Goal: Task Accomplishment & Management: Understand process/instructions

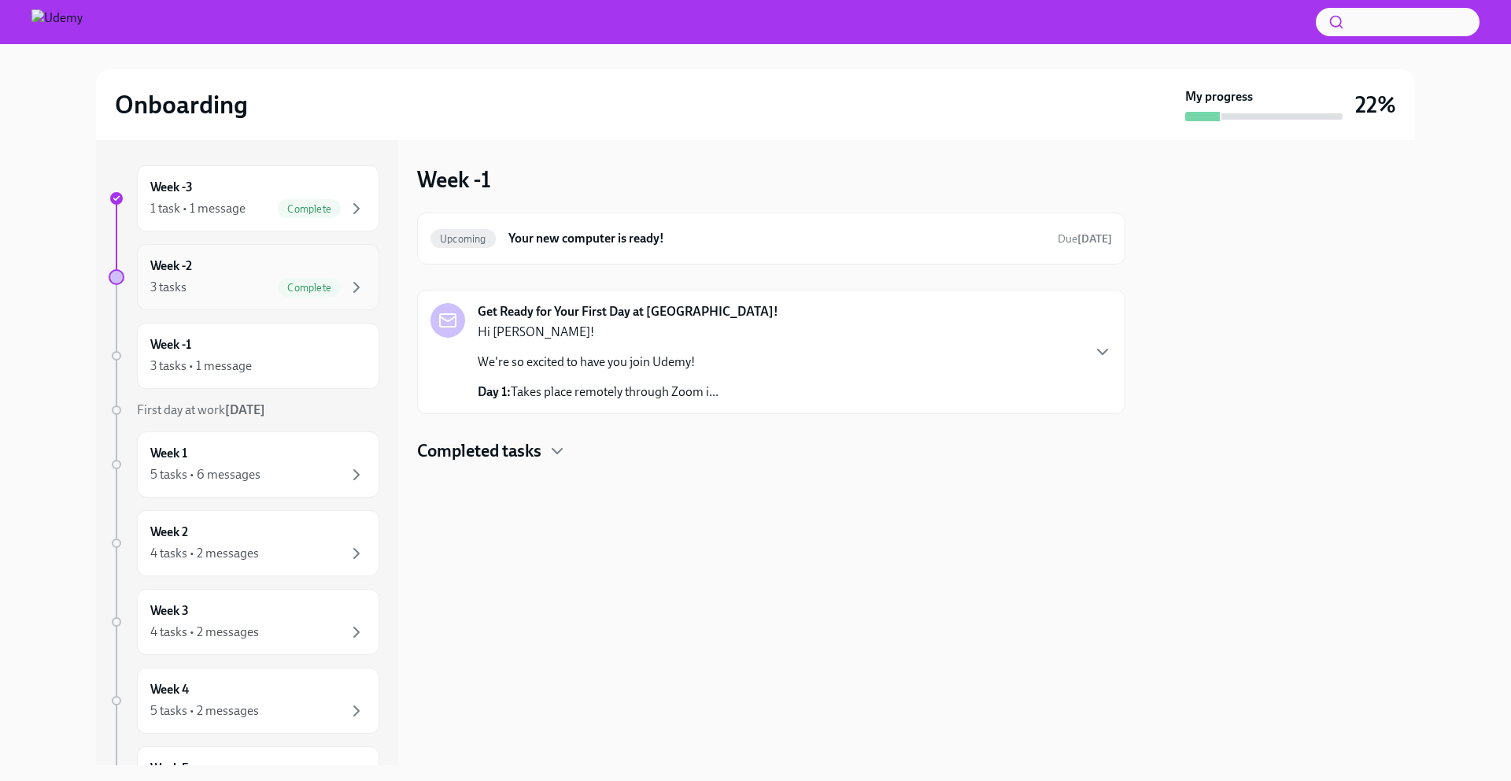
click at [278, 287] on span "Complete" at bounding box center [309, 288] width 63 height 12
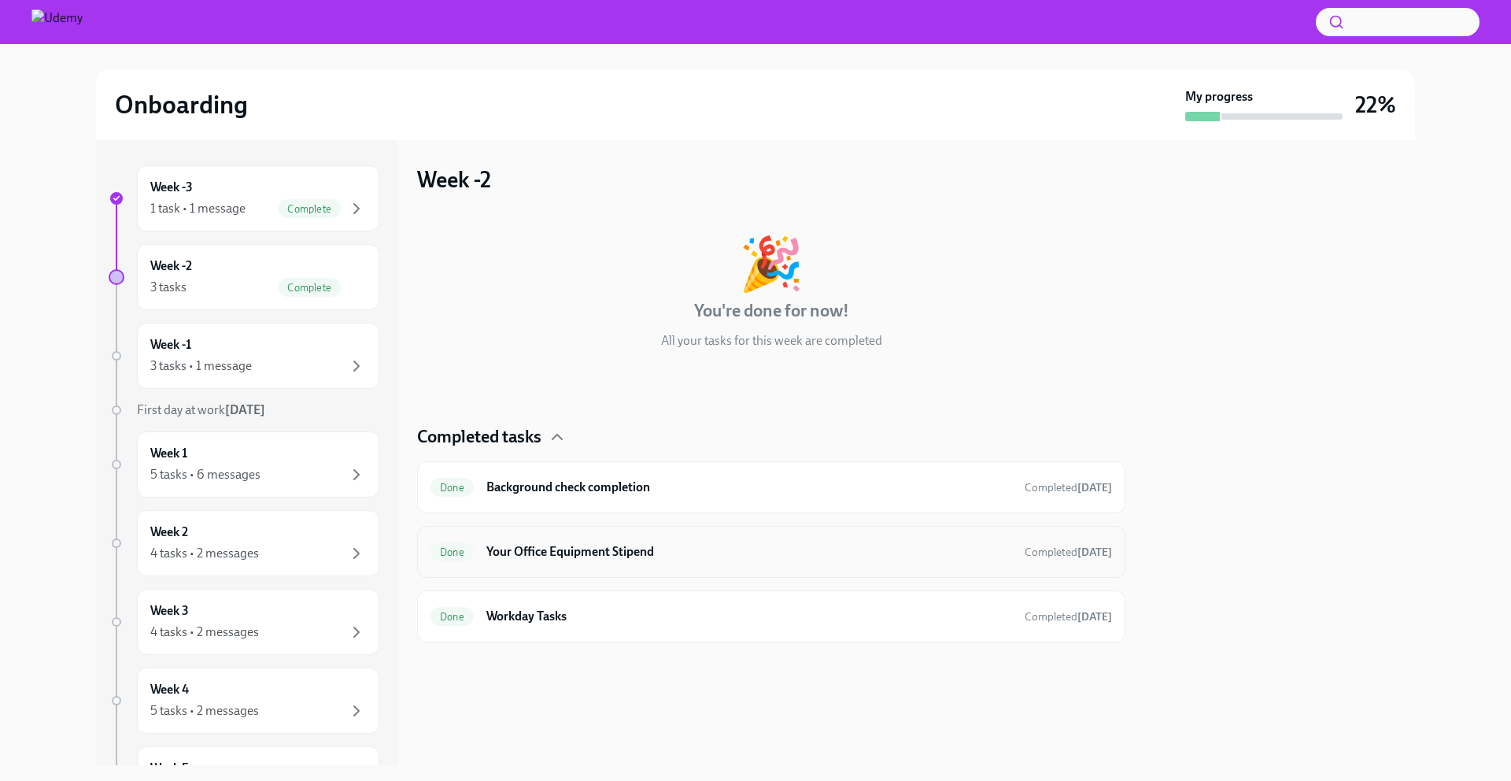
click at [590, 547] on h6 "Your Office Equipment Stipend" at bounding box center [749, 551] width 526 height 17
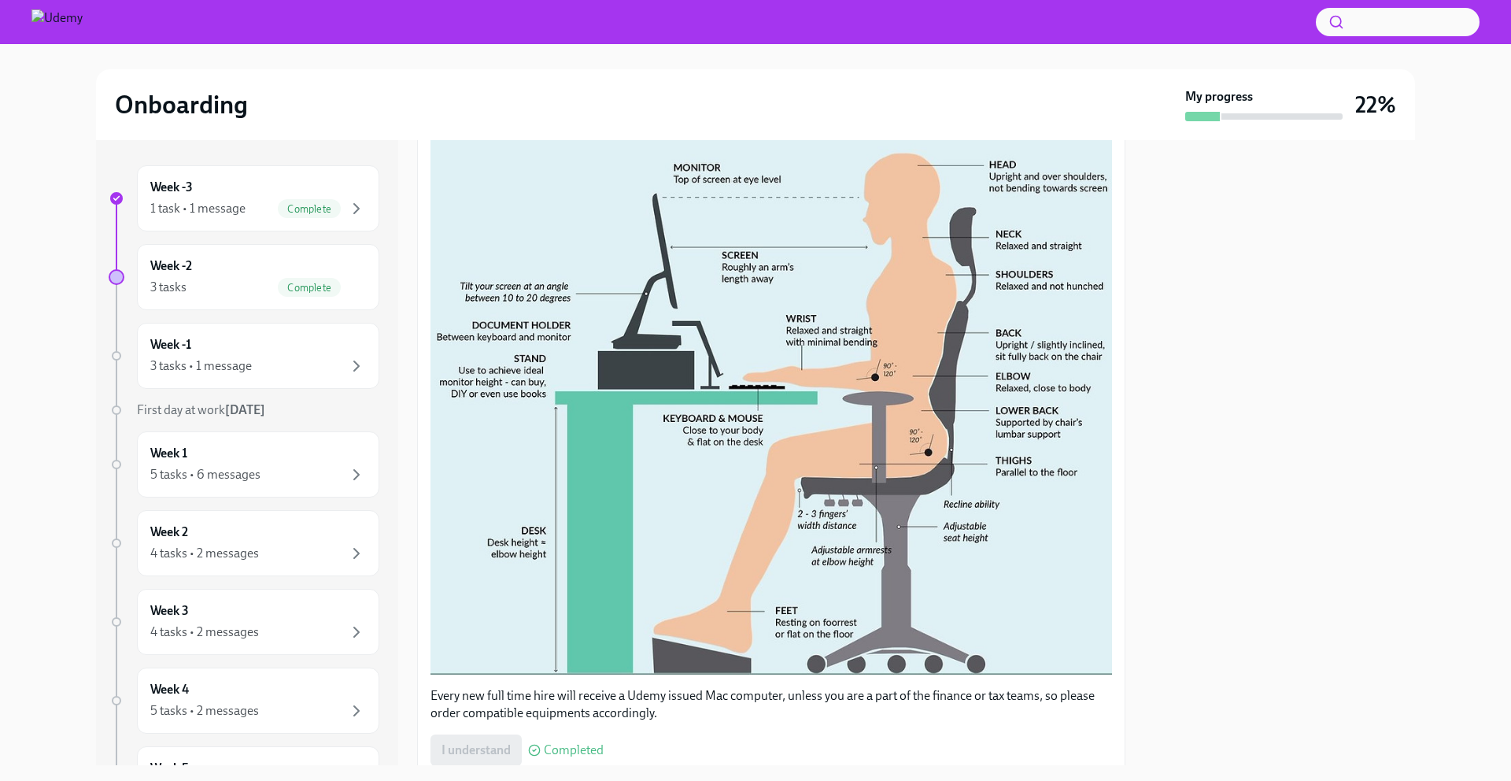
scroll to position [456, 0]
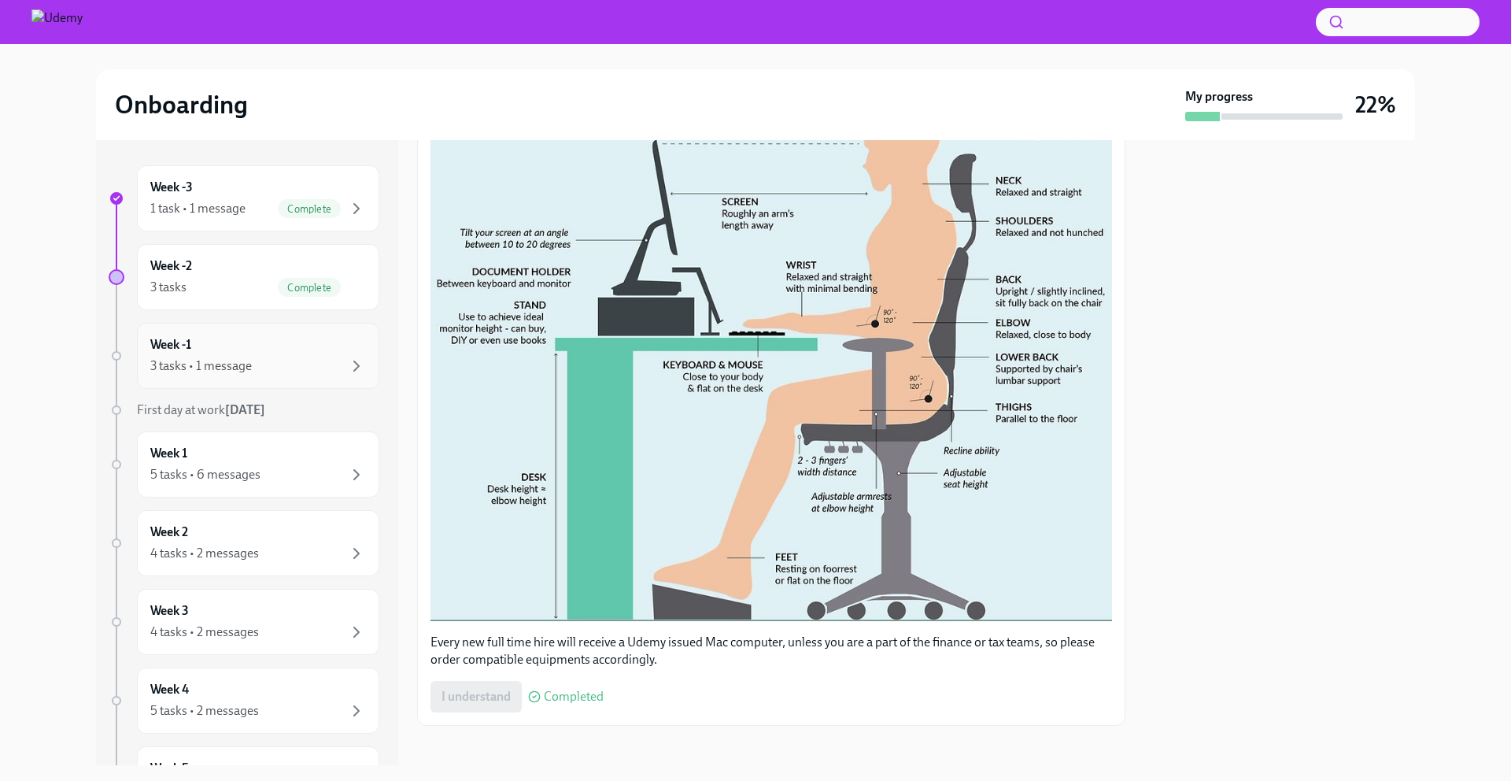
click at [227, 356] on div "3 tasks • 1 message" at bounding box center [258, 365] width 216 height 19
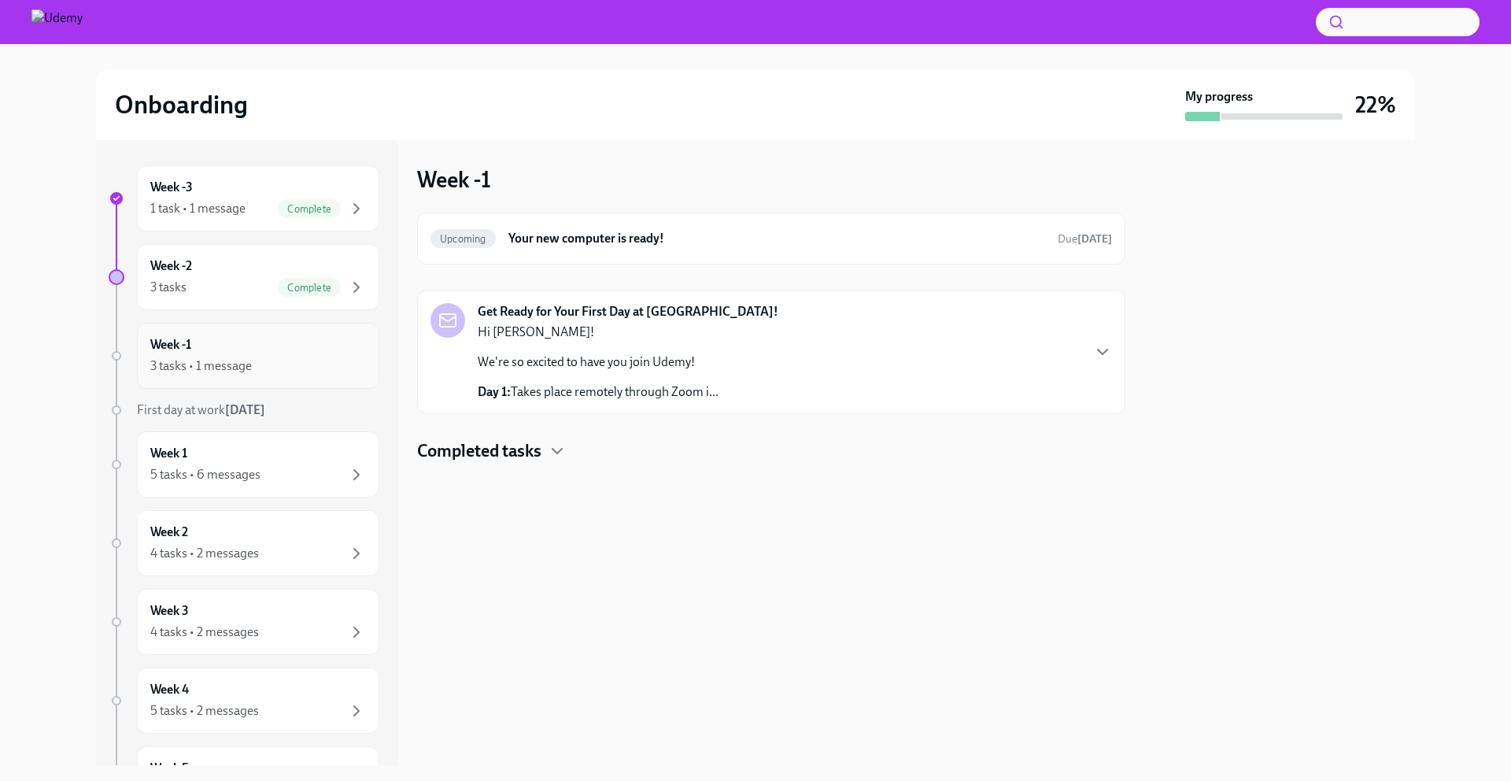
click at [252, 349] on div "Week -1 3 tasks • 1 message" at bounding box center [258, 355] width 216 height 39
click at [237, 271] on div "Week -2 3 tasks Complete" at bounding box center [258, 276] width 216 height 39
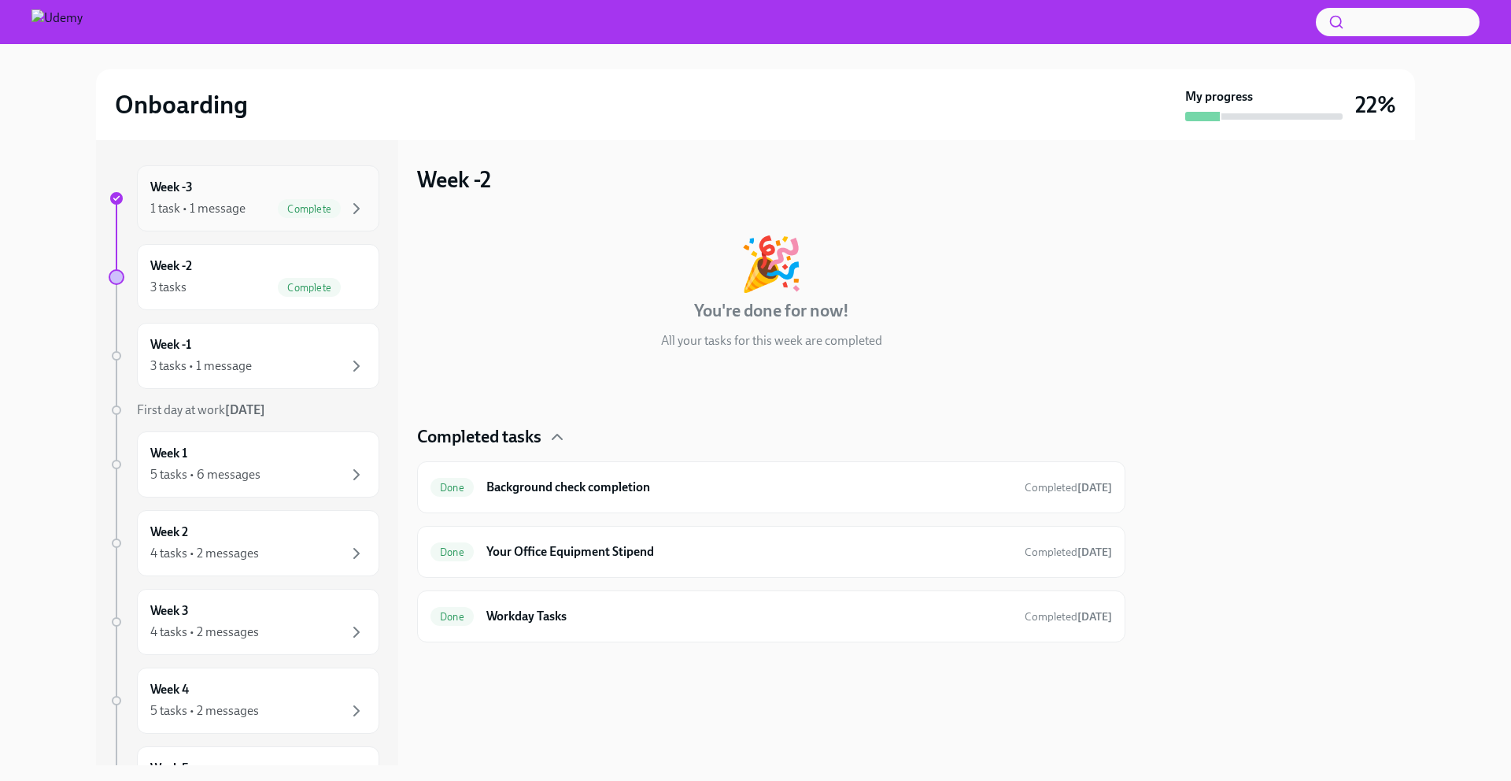
click at [254, 215] on div "1 task • 1 message Complete" at bounding box center [258, 208] width 216 height 19
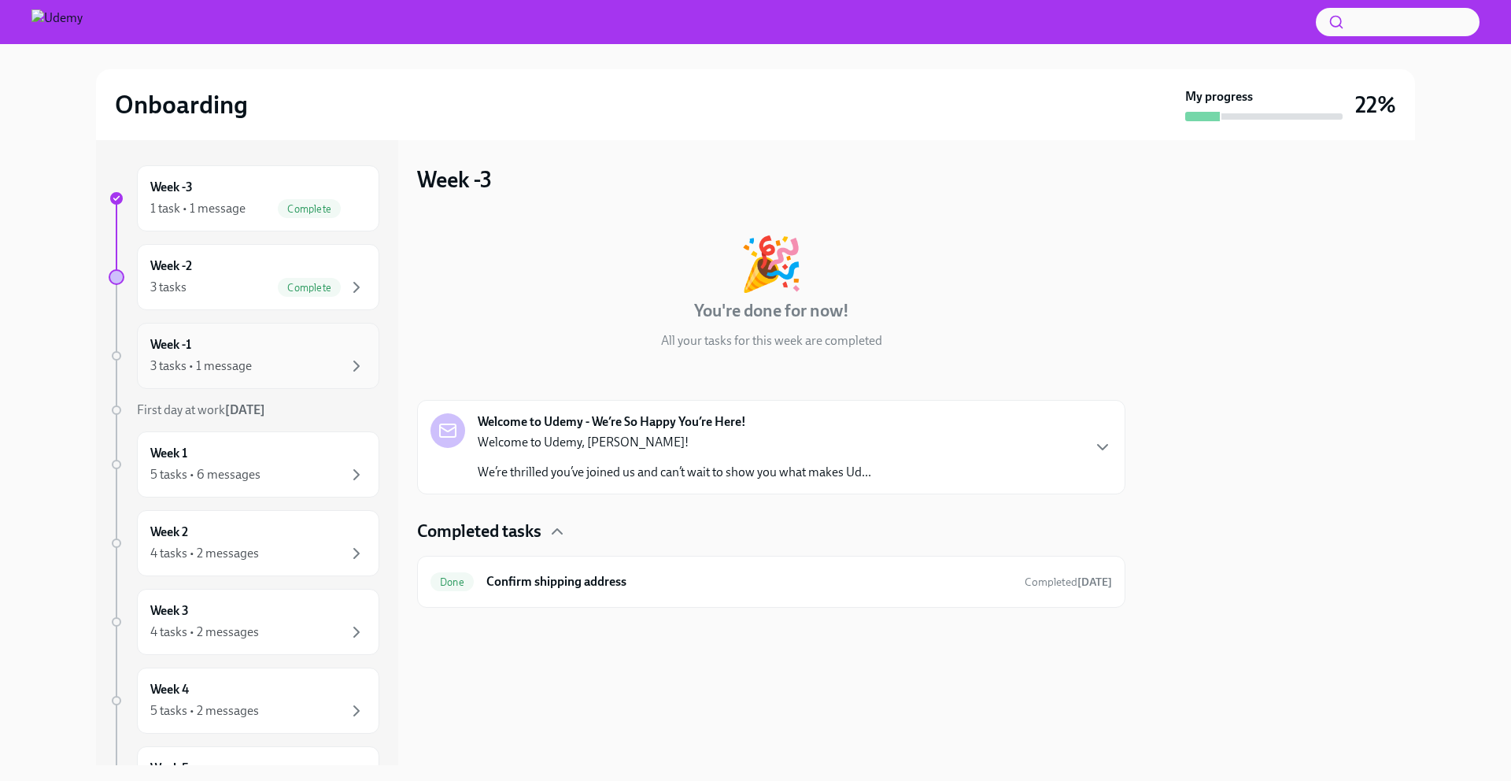
click at [258, 345] on div "Week -1 3 tasks • 1 message" at bounding box center [258, 355] width 216 height 39
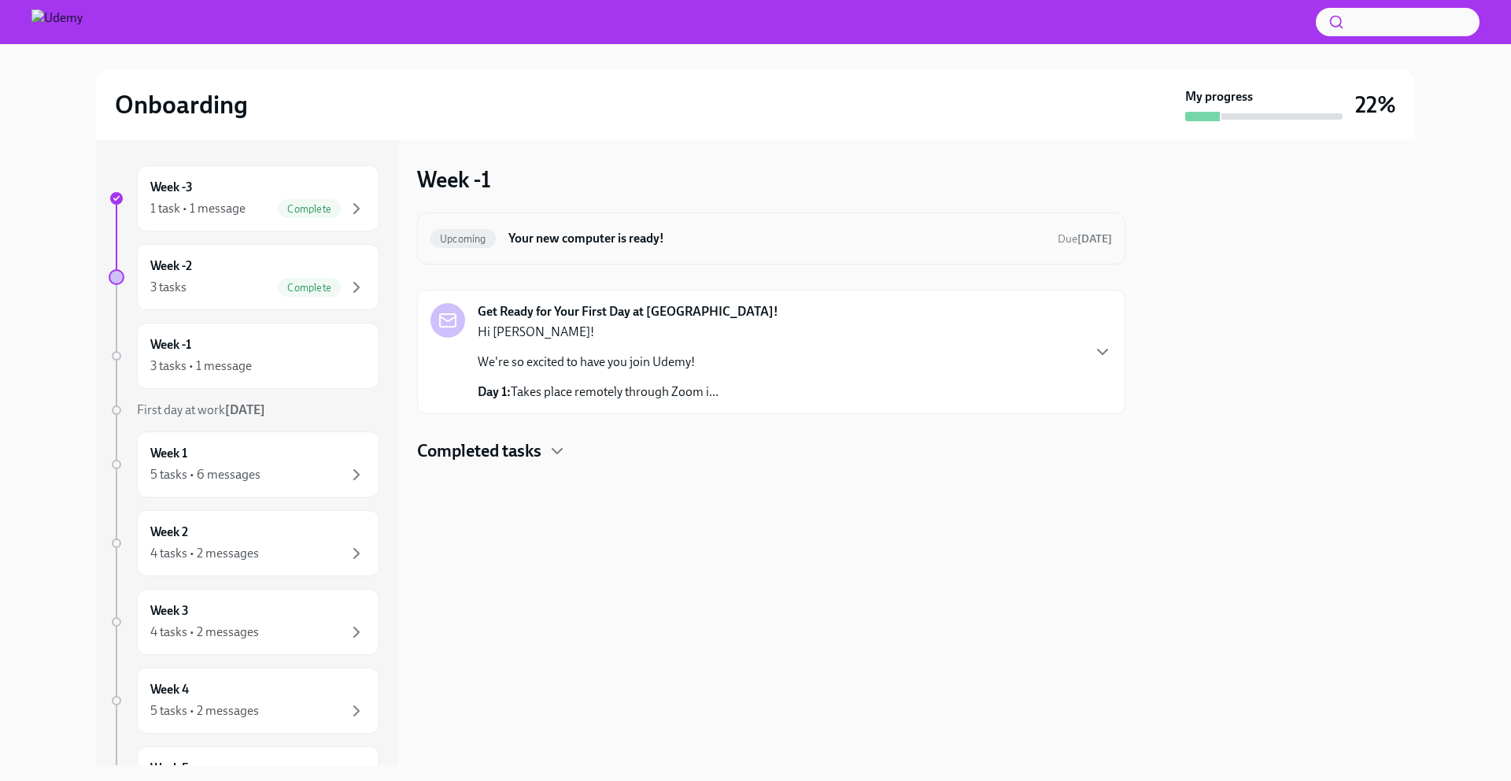
click at [644, 239] on h6 "Your new computer is ready!" at bounding box center [776, 238] width 537 height 17
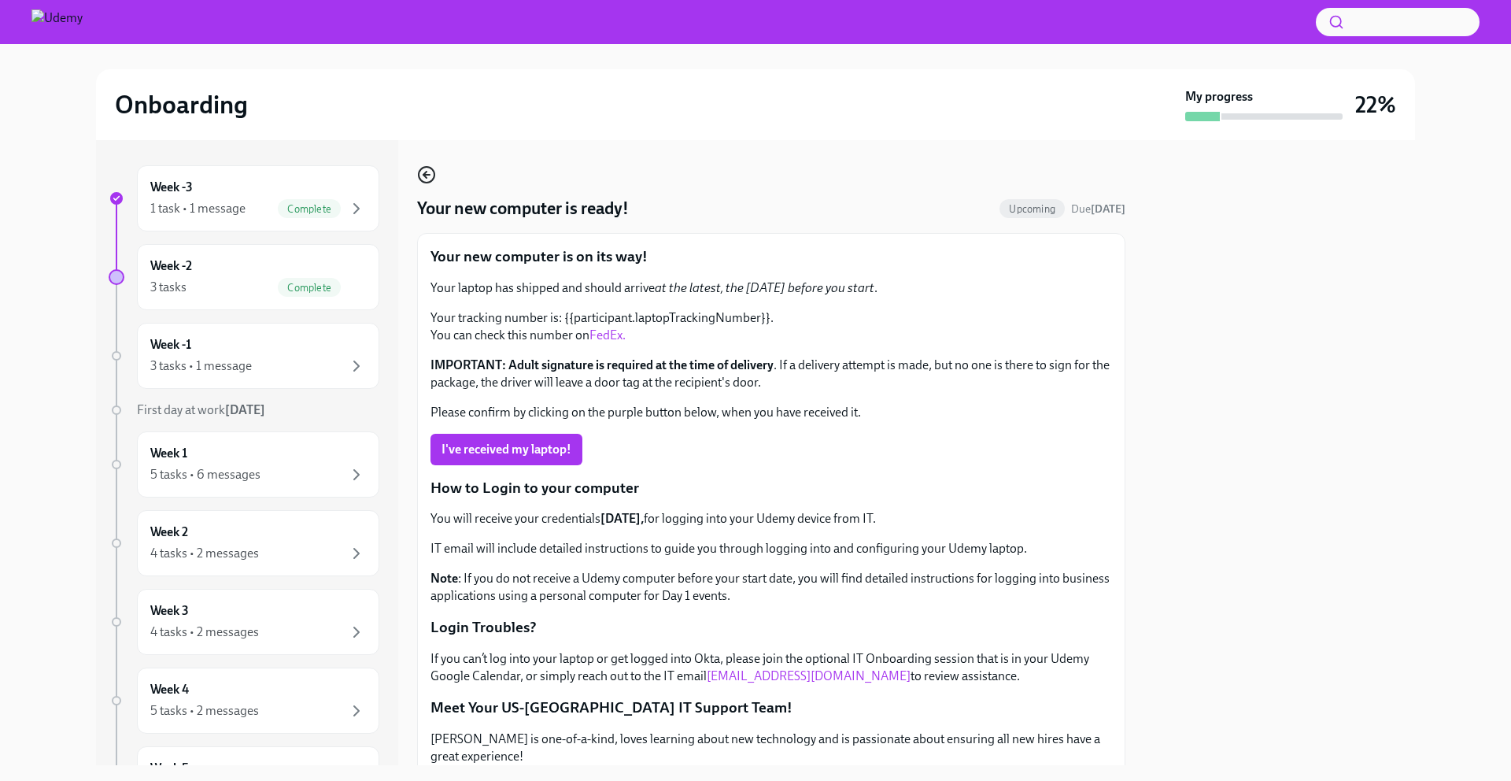
click at [430, 177] on icon "button" at bounding box center [426, 174] width 19 height 19
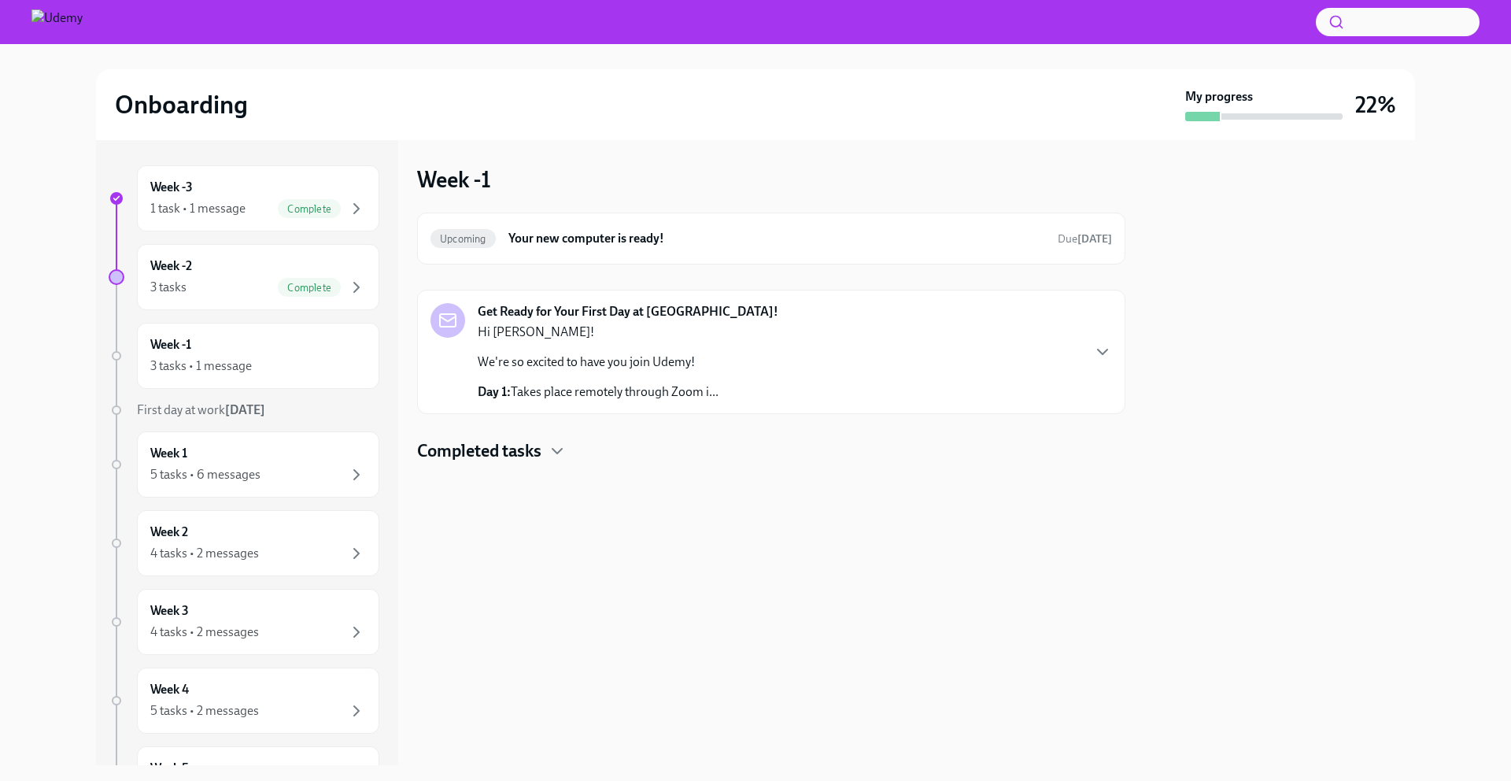
click at [489, 459] on h4 "Completed tasks" at bounding box center [479, 451] width 124 height 24
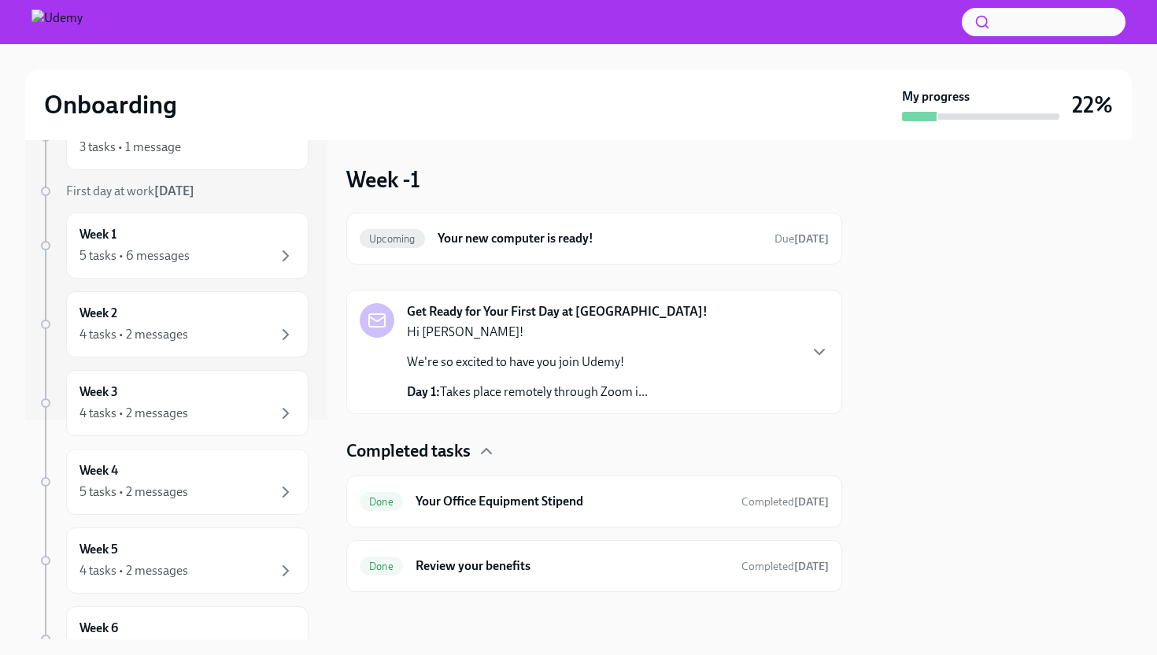
scroll to position [219, 0]
